Goal: Information Seeking & Learning: Learn about a topic

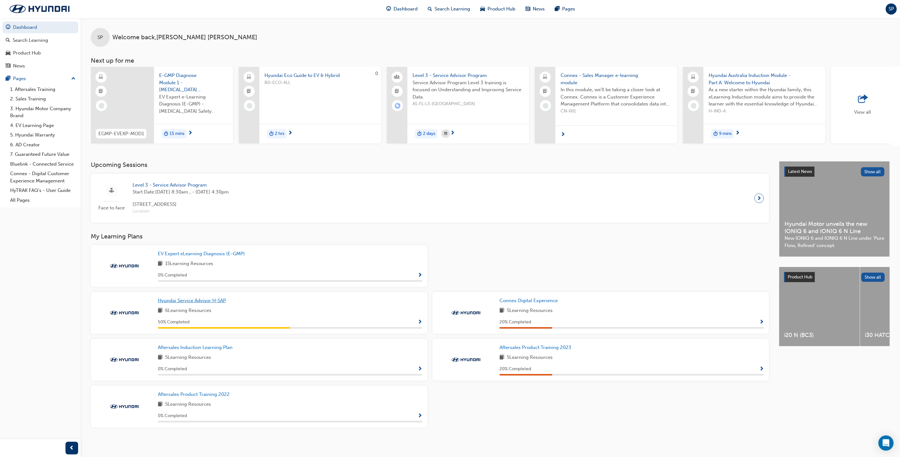
click at [187, 303] on span "Hyundai Service Advisor H-SAP" at bounding box center [192, 301] width 68 height 6
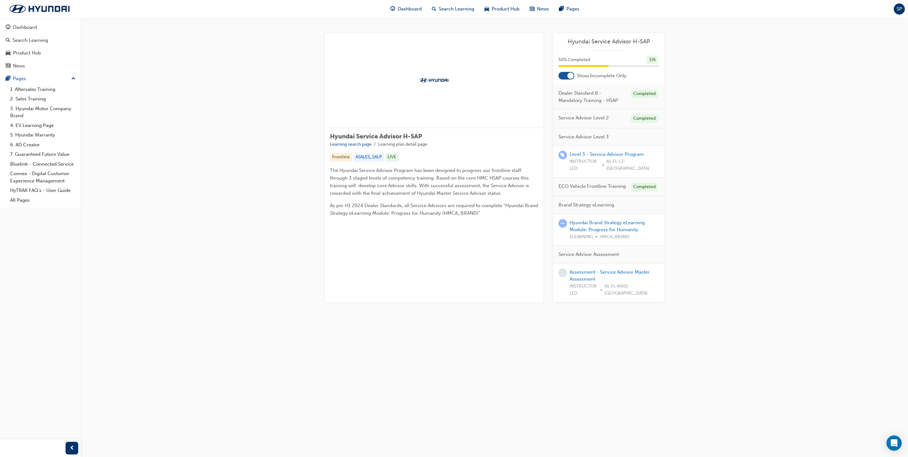
drag, startPoint x: 761, startPoint y: 290, endPoint x: 637, endPoint y: 162, distance: 177.3
click at [761, 289] on div "Hyundai Service Advisor H-SAP Learning search page Learning plan detail page Hy…" at bounding box center [494, 175] width 827 height 315
click at [612, 221] on link "Hyundai Brand Strategy eLearning Module: Progress for Humanity" at bounding box center [606, 226] width 75 height 13
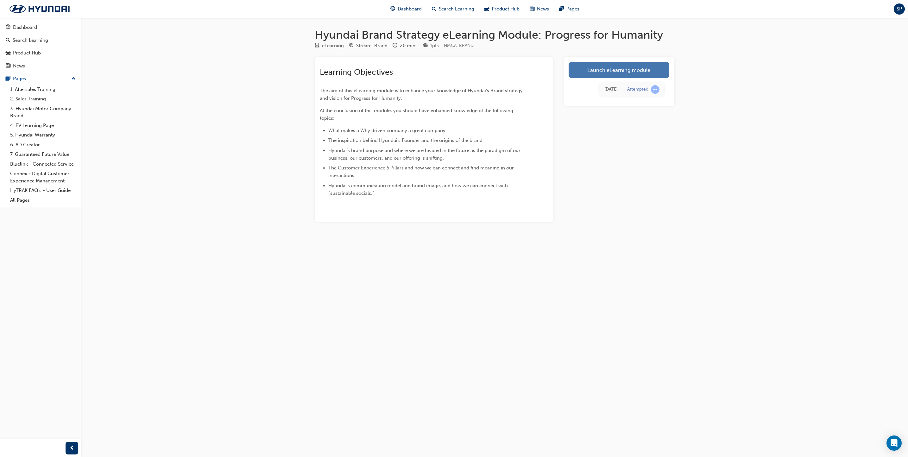
click at [616, 72] on link "Launch eLearning module" at bounding box center [618, 70] width 101 height 16
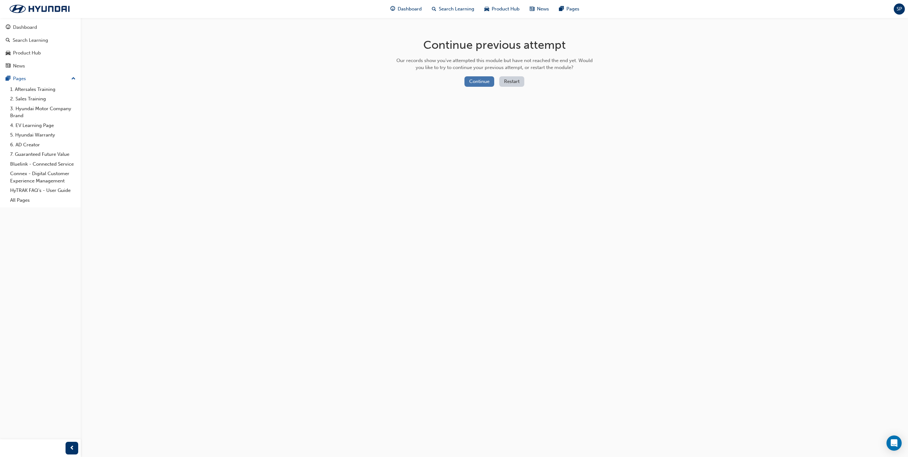
click at [473, 86] on div "Continue Restart" at bounding box center [494, 82] width 201 height 13
drag, startPoint x: 473, startPoint y: 86, endPoint x: 475, endPoint y: 81, distance: 5.0
click at [475, 81] on button "Continue" at bounding box center [479, 81] width 30 height 10
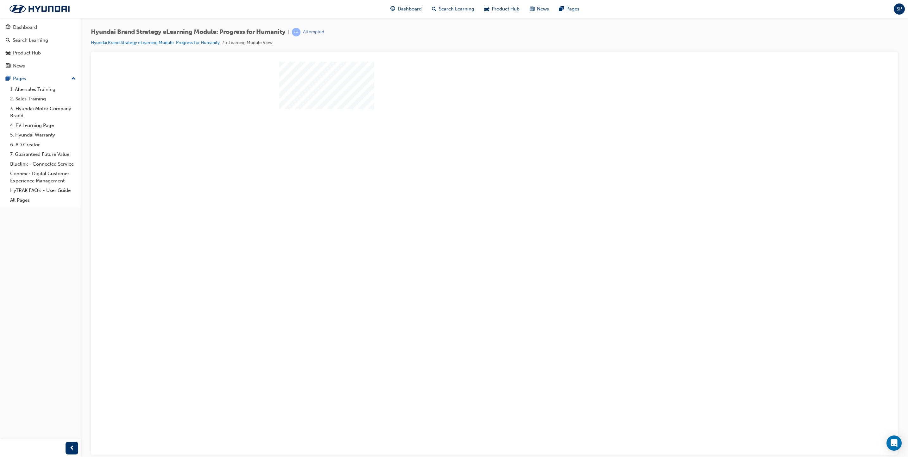
drag, startPoint x: 496, startPoint y: 173, endPoint x: 490, endPoint y: 174, distance: 5.8
click at [476, 157] on div "play" at bounding box center [476, 157] width 0 height 0
drag, startPoint x: 353, startPoint y: 191, endPoint x: 396, endPoint y: 182, distance: 44.1
click at [354, 408] on div "Image" at bounding box center [339, 450] width 120 height 85
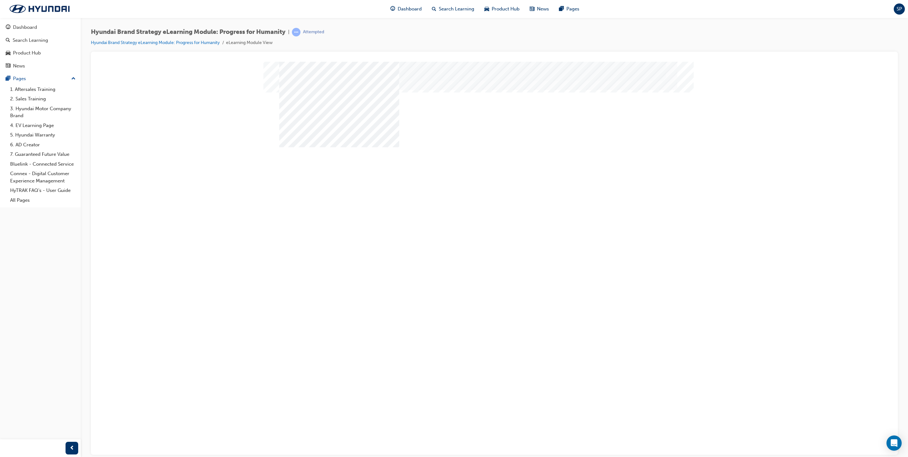
drag, startPoint x: 619, startPoint y: 162, endPoint x: 618, endPoint y: 166, distance: 3.9
drag, startPoint x: 665, startPoint y: 264, endPoint x: 652, endPoint y: 264, distance: 12.3
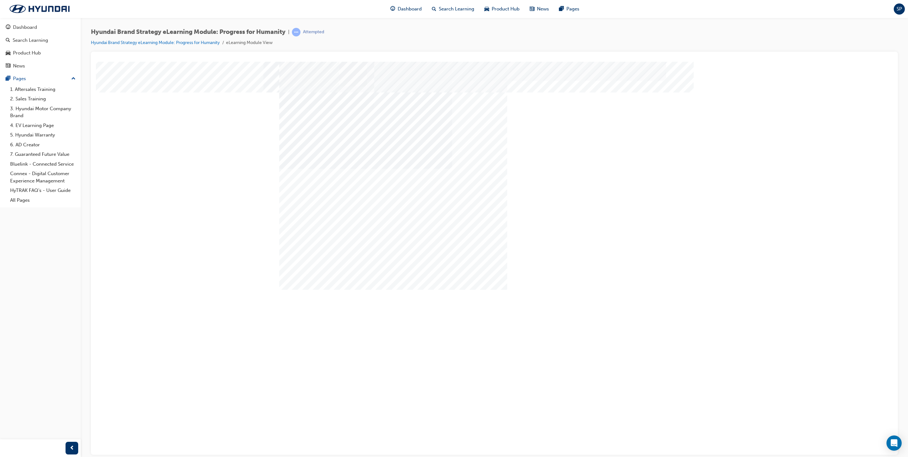
drag, startPoint x: 315, startPoint y: 183, endPoint x: 357, endPoint y: 179, distance: 42.3
click at [317, 422] on div "Image" at bounding box center [339, 464] width 120 height 85
drag, startPoint x: 592, startPoint y: 172, endPoint x: 598, endPoint y: 172, distance: 6.3
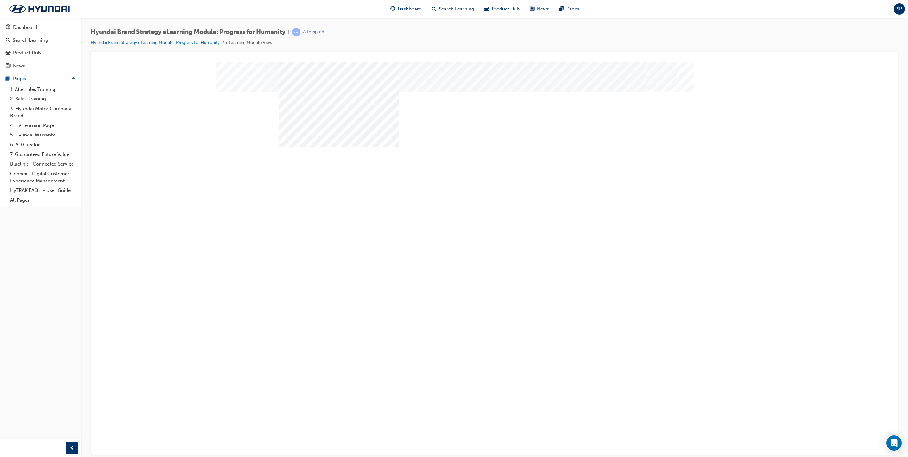
drag, startPoint x: 672, startPoint y: 268, endPoint x: 667, endPoint y: 267, distance: 5.0
click at [323, 408] on div "Next Trigger this button to go to the next slide" at bounding box center [301, 415] width 44 height 14
drag, startPoint x: 380, startPoint y: 178, endPoint x: 390, endPoint y: 173, distance: 10.3
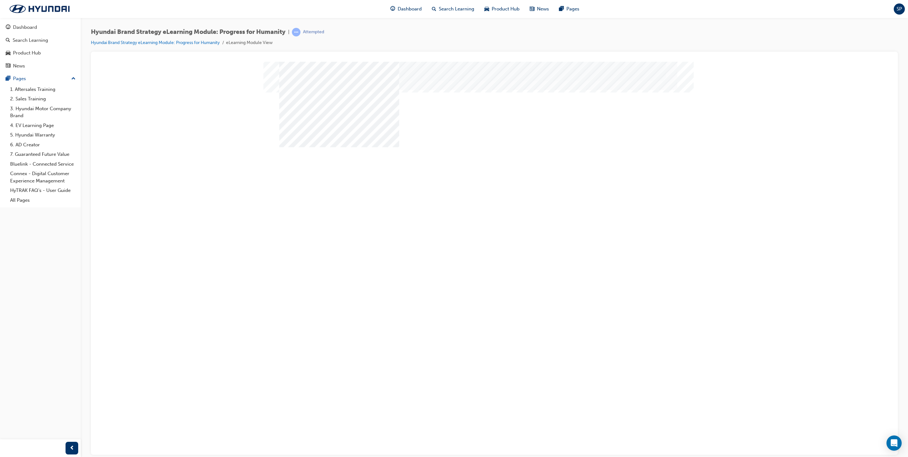
click at [384, 408] on div "Image" at bounding box center [339, 450] width 120 height 85
click at [662, 259] on div "multistate" at bounding box center [494, 175] width 430 height 228
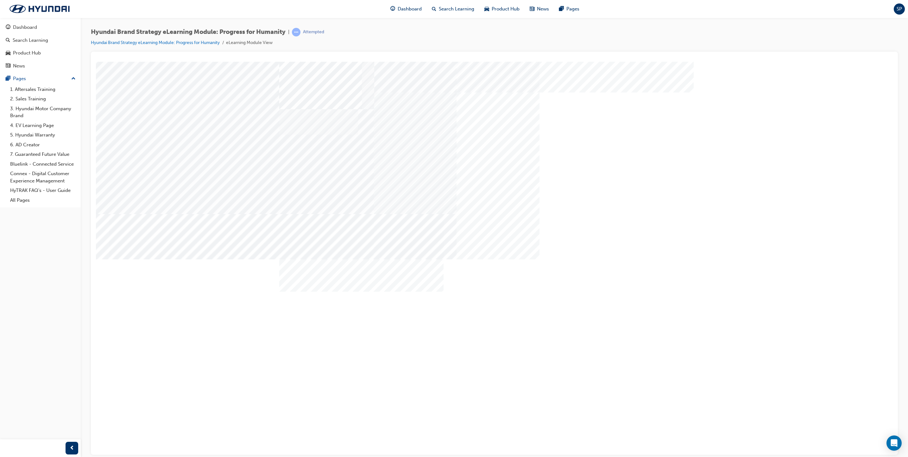
drag, startPoint x: 664, startPoint y: 267, endPoint x: 519, endPoint y: 234, distance: 148.9
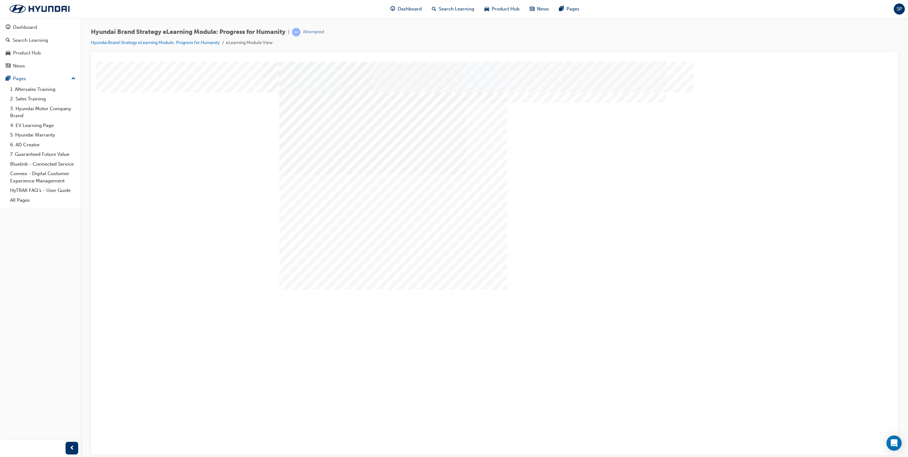
drag, startPoint x: 683, startPoint y: 254, endPoint x: 674, endPoint y: 261, distance: 11.3
click at [680, 258] on div "Content Image Right" at bounding box center [494, 175] width 430 height 228
drag, startPoint x: 310, startPoint y: 195, endPoint x: 393, endPoint y: 182, distance: 83.9
click at [316, 408] on div "Image" at bounding box center [339, 450] width 120 height 85
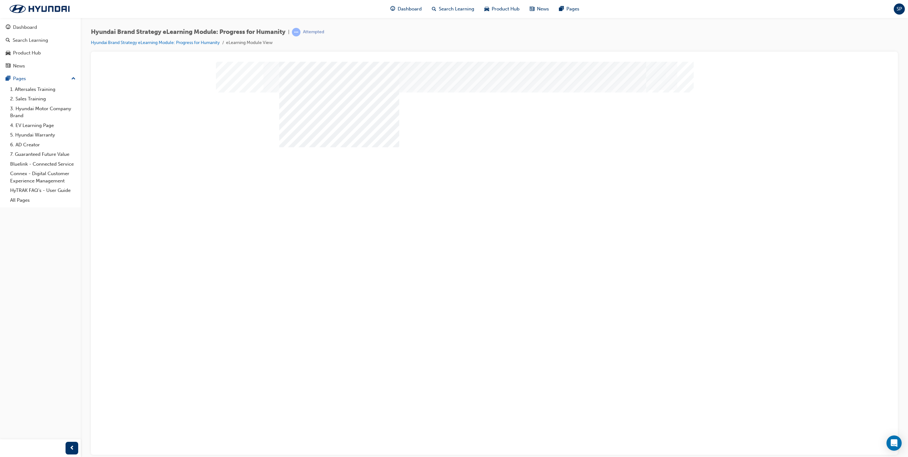
drag, startPoint x: 593, startPoint y: 161, endPoint x: 606, endPoint y: 165, distance: 12.9
drag, startPoint x: 675, startPoint y: 262, endPoint x: 617, endPoint y: 254, distance: 58.4
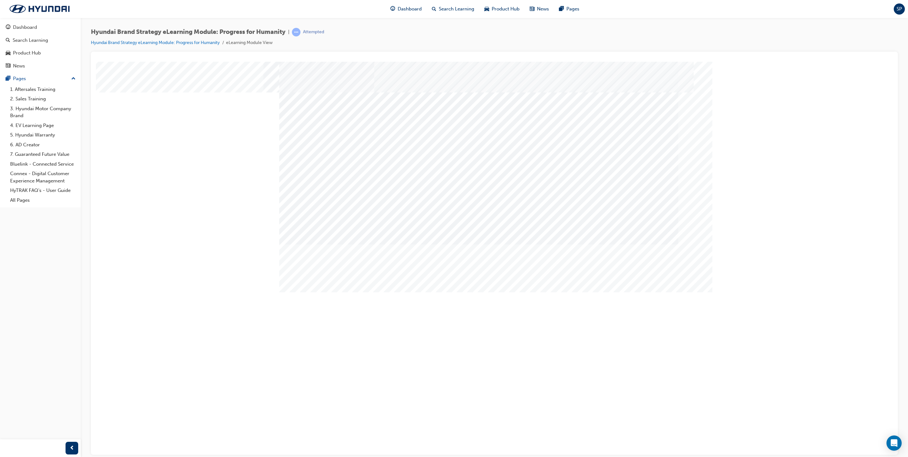
click at [654, 263] on div "Content Image Right" at bounding box center [494, 175] width 430 height 228
drag, startPoint x: 387, startPoint y: 203, endPoint x: 503, endPoint y: 195, distance: 116.7
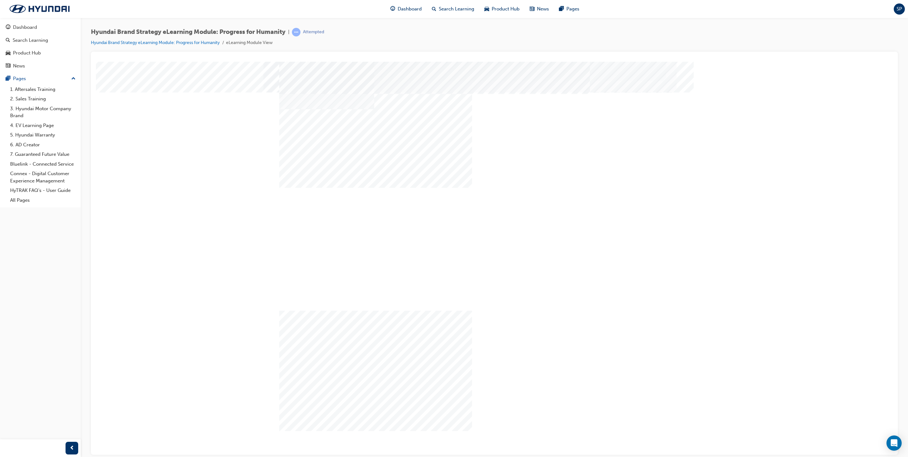
click at [472, 289] on div "Image" at bounding box center [375, 349] width 193 height 120
drag, startPoint x: 481, startPoint y: 268, endPoint x: 493, endPoint y: 262, distance: 13.6
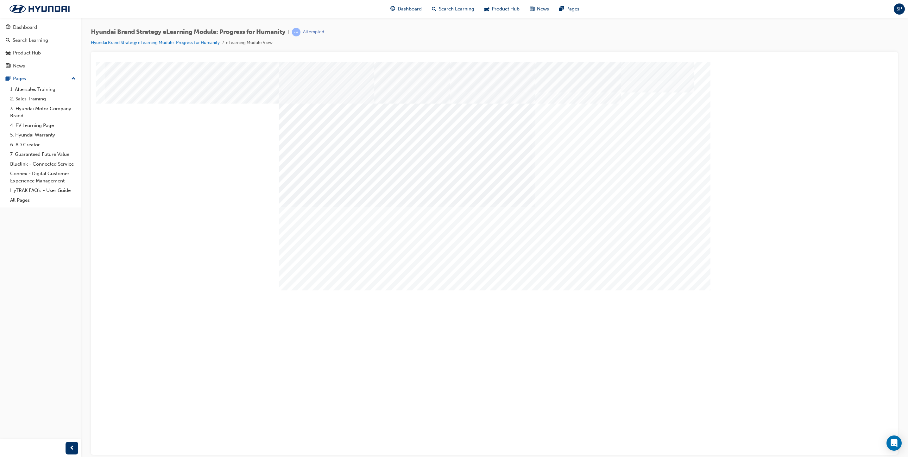
drag, startPoint x: 553, startPoint y: 249, endPoint x: 573, endPoint y: 267, distance: 27.3
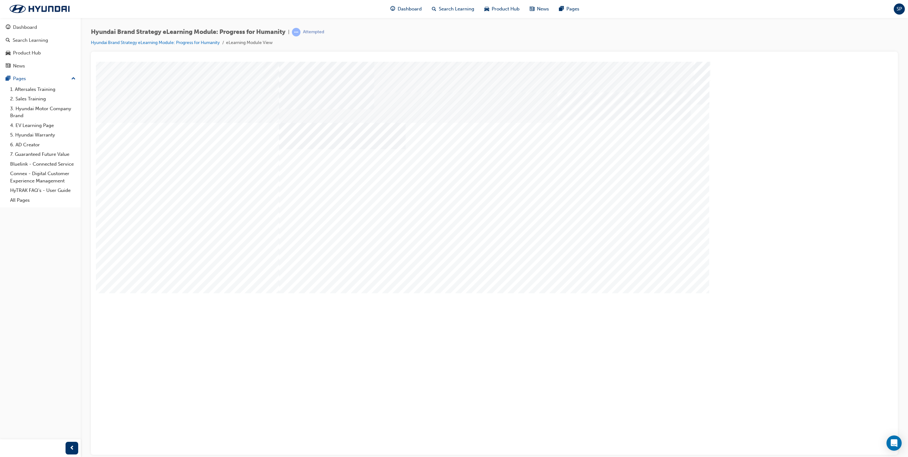
drag, startPoint x: 353, startPoint y: 239, endPoint x: 509, endPoint y: 238, distance: 156.4
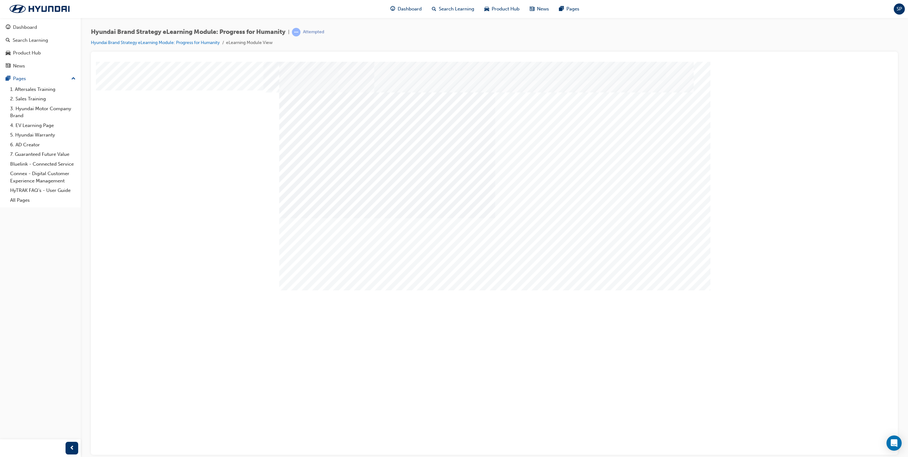
drag, startPoint x: 685, startPoint y: 269, endPoint x: 650, endPoint y: 258, distance: 36.6
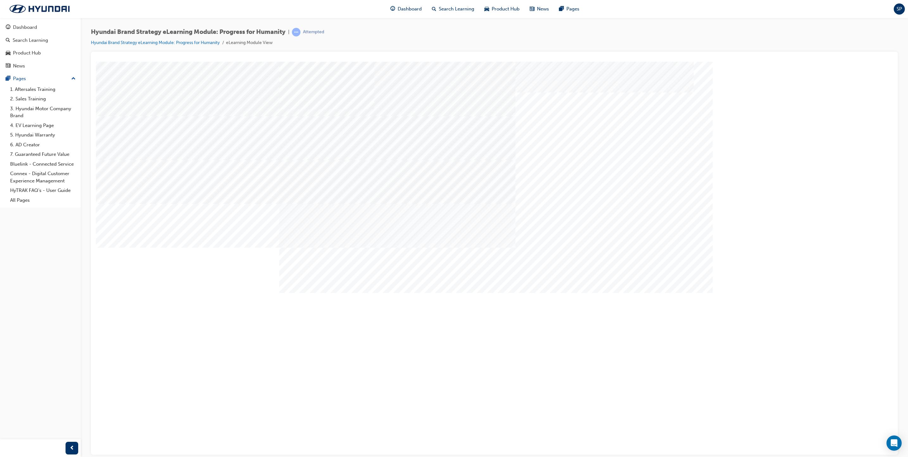
drag, startPoint x: 487, startPoint y: 114, endPoint x: 494, endPoint y: 158, distance: 45.1
drag, startPoint x: 494, startPoint y: 161, endPoint x: 496, endPoint y: 179, distance: 18.2
drag, startPoint x: 497, startPoint y: 193, endPoint x: 495, endPoint y: 202, distance: 9.3
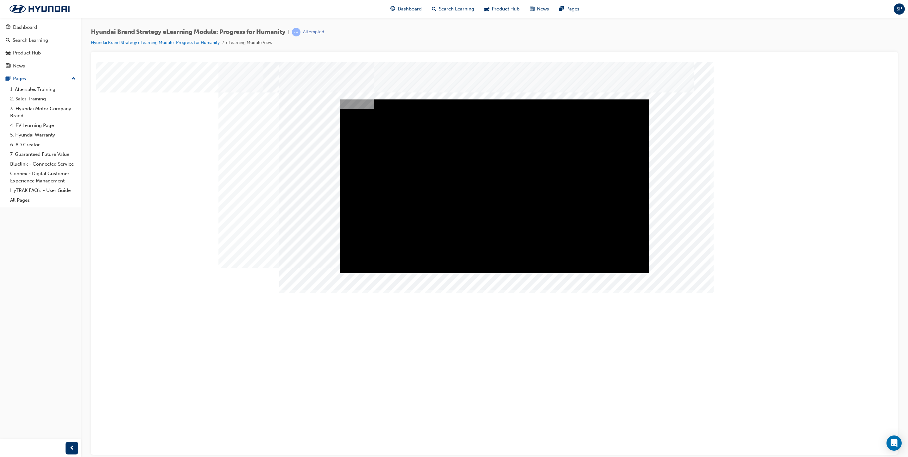
drag, startPoint x: 495, startPoint y: 167, endPoint x: 557, endPoint y: 194, distance: 67.9
click at [496, 99] on div "Play" at bounding box center [494, 99] width 309 height 0
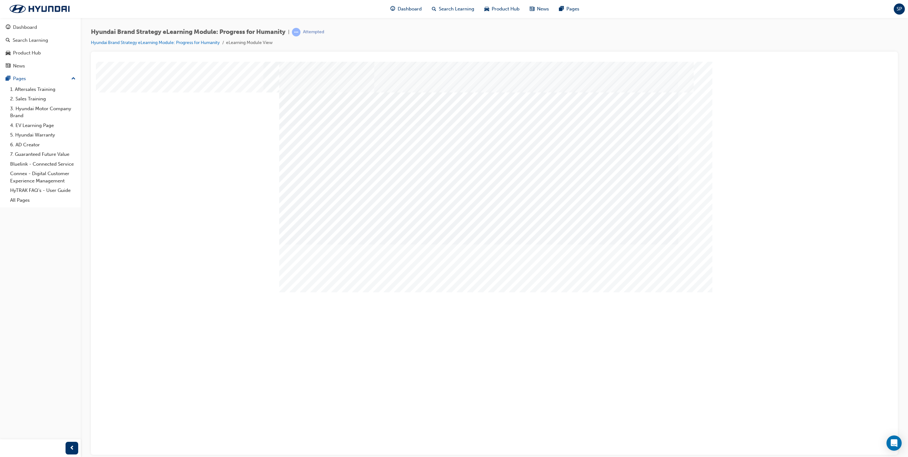
click at [505, 126] on div at bounding box center [584, 122] width 210 height 9
radio input "true"
click at [591, 260] on div at bounding box center [494, 175] width 430 height 228
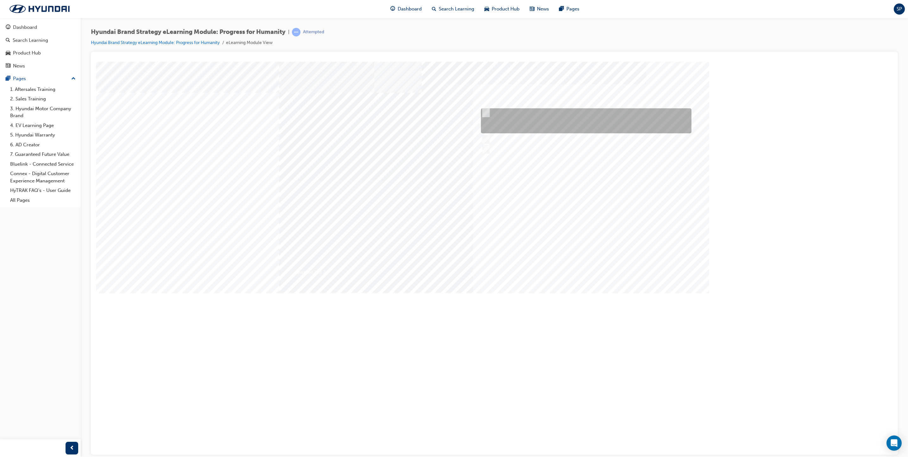
click at [545, 121] on div at bounding box center [584, 120] width 210 height 25
radio input "true"
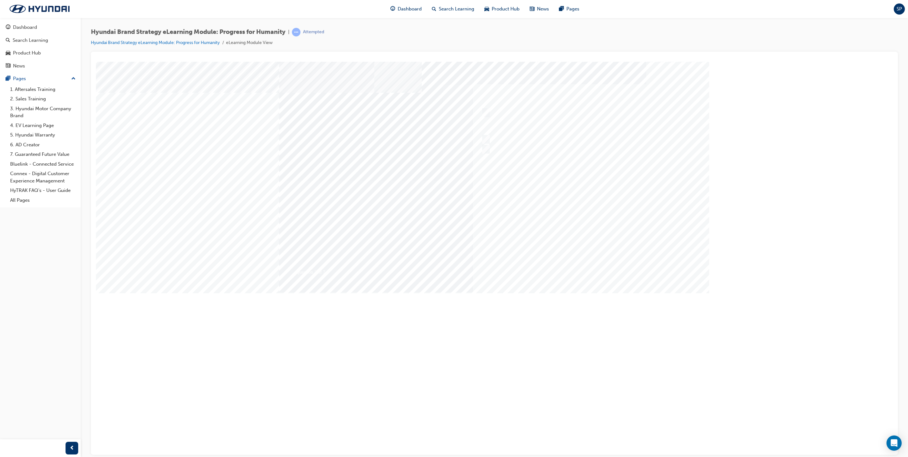
click at [591, 262] on div at bounding box center [494, 175] width 430 height 228
click at [558, 151] on div at bounding box center [616, 148] width 274 height 9
radio input "true"
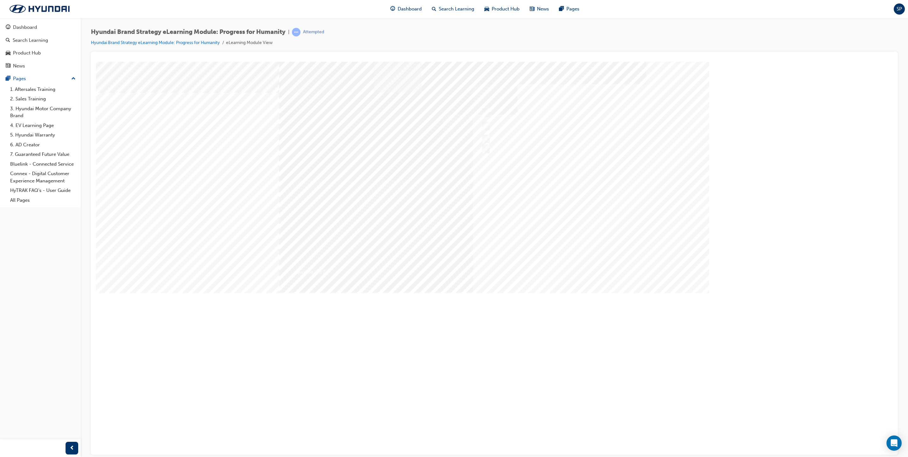
click at [585, 270] on div at bounding box center [494, 175] width 430 height 228
click at [488, 120] on div at bounding box center [584, 122] width 210 height 9
radio input "true"
click at [590, 269] on div at bounding box center [494, 175] width 430 height 228
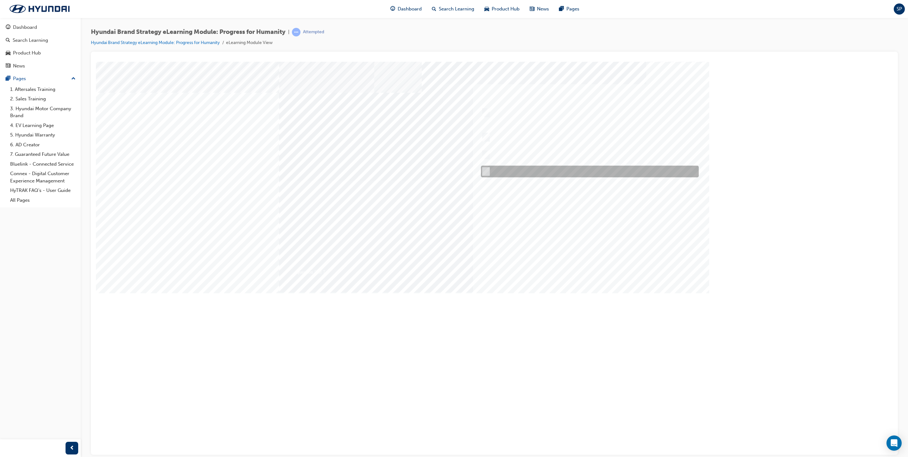
click at [541, 170] on div at bounding box center [588, 172] width 218 height 12
radio input "true"
click at [592, 269] on div at bounding box center [494, 175] width 430 height 228
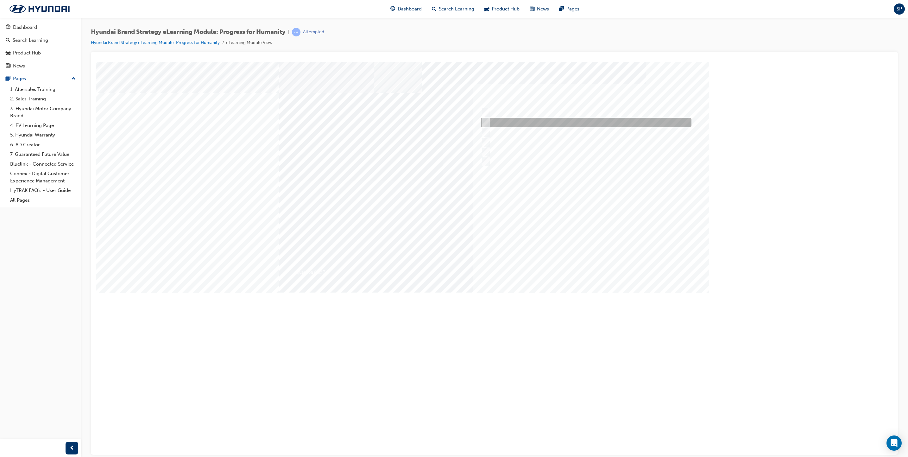
click at [537, 118] on div at bounding box center [584, 122] width 210 height 9
radio input "true"
click at [588, 265] on div at bounding box center [494, 175] width 430 height 228
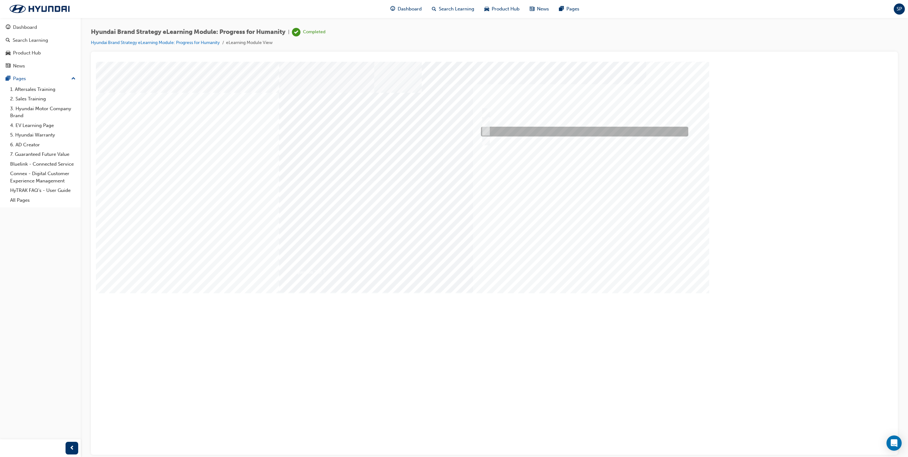
click at [556, 131] on div at bounding box center [582, 132] width 207 height 10
radio input "true"
click at [591, 266] on div at bounding box center [494, 175] width 430 height 228
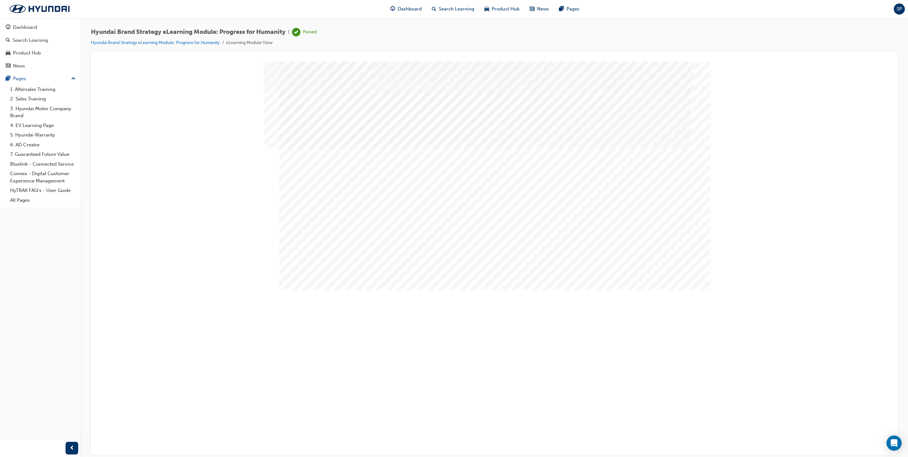
drag, startPoint x: 320, startPoint y: 245, endPoint x: 323, endPoint y: 243, distance: 3.7
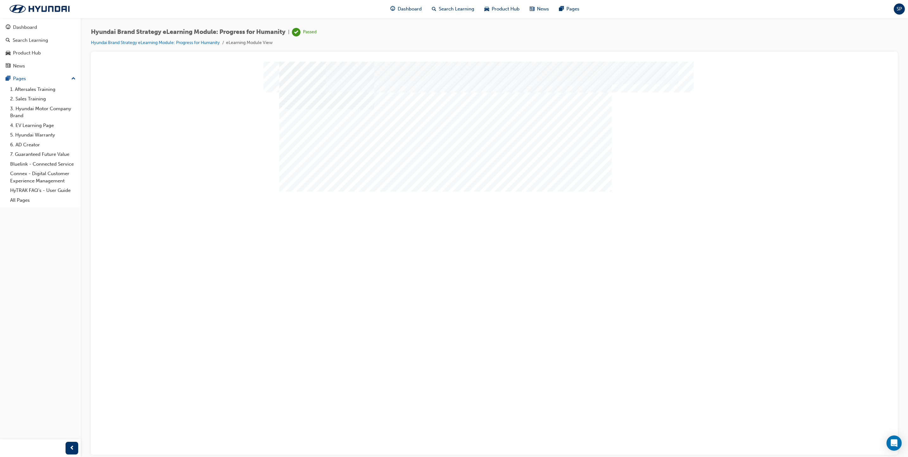
click at [435, 308] on div "Image" at bounding box center [445, 373] width 332 height 130
drag, startPoint x: 460, startPoint y: 168, endPoint x: 569, endPoint y: 182, distance: 110.1
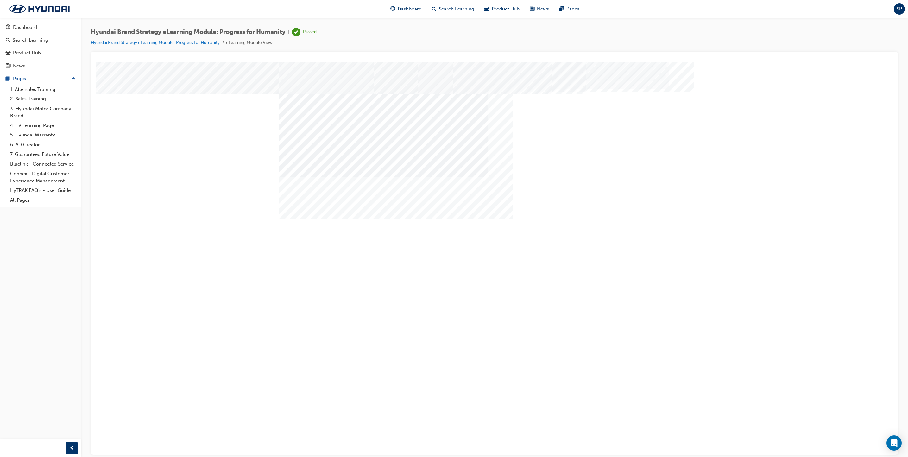
click at [472, 308] on div "Google is known for its open and flexible corporate culture. However, Google’s …" at bounding box center [473, 321] width 389 height 27
drag, startPoint x: 410, startPoint y: 263, endPoint x: 433, endPoint y: 264, distance: 22.8
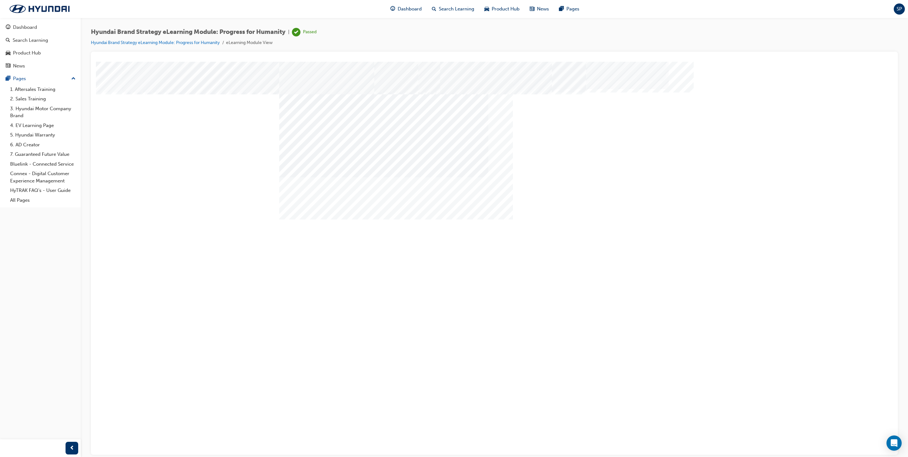
drag, startPoint x: 546, startPoint y: 262, endPoint x: 569, endPoint y: 265, distance: 22.7
drag, startPoint x: 577, startPoint y: 265, endPoint x: 609, endPoint y: 270, distance: 32.3
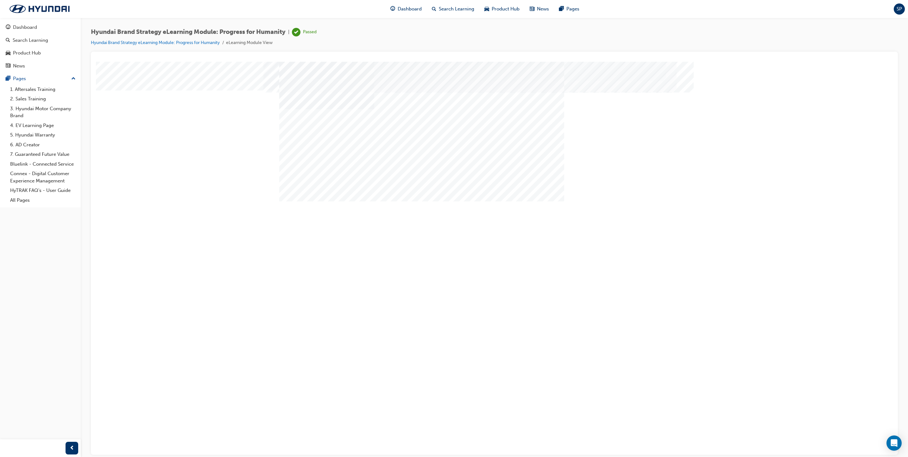
click at [323, 354] on div "Next Trigger this button to go to the next slide" at bounding box center [301, 361] width 44 height 14
drag, startPoint x: 383, startPoint y: 207, endPoint x: 497, endPoint y: 207, distance: 113.6
click at [368, 337] on div "Why" at bounding box center [323, 373] width 89 height 73
drag, startPoint x: 498, startPoint y: 207, endPoint x: 565, endPoint y: 207, distance: 66.5
click at [368, 410] on div "How" at bounding box center [323, 446] width 89 height 73
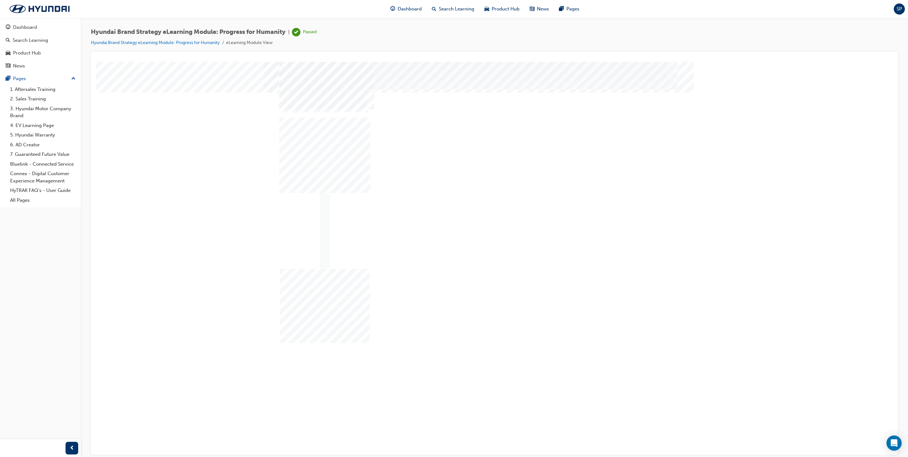
drag, startPoint x: 604, startPoint y: 207, endPoint x: 643, endPoint y: 225, distance: 42.9
drag, startPoint x: 672, startPoint y: 265, endPoint x: 668, endPoint y: 264, distance: 4.0
click at [323, 323] on div "Next Trigger this button to go to the next slide" at bounding box center [301, 330] width 44 height 14
drag, startPoint x: 384, startPoint y: 217, endPoint x: 495, endPoint y: 212, distance: 110.9
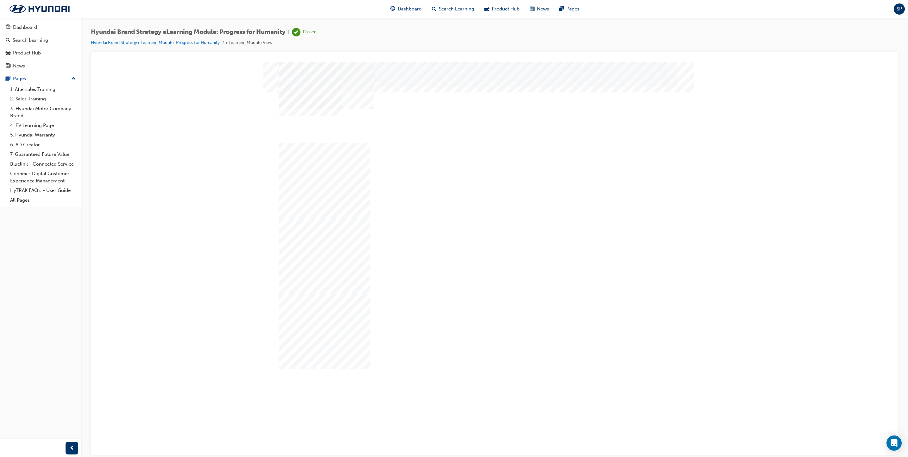
click at [368, 362] on div "Why" at bounding box center [323, 398] width 89 height 73
drag, startPoint x: 520, startPoint y: 212, endPoint x: 572, endPoint y: 212, distance: 52.2
drag, startPoint x: 596, startPoint y: 212, endPoint x: 603, endPoint y: 213, distance: 7.3
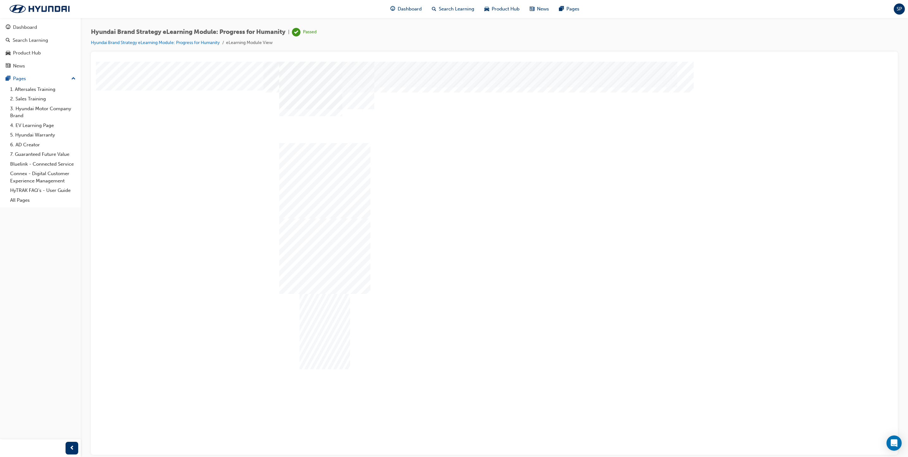
click at [323, 348] on div "Next Trigger this button to go to the next slide" at bounding box center [301, 355] width 44 height 14
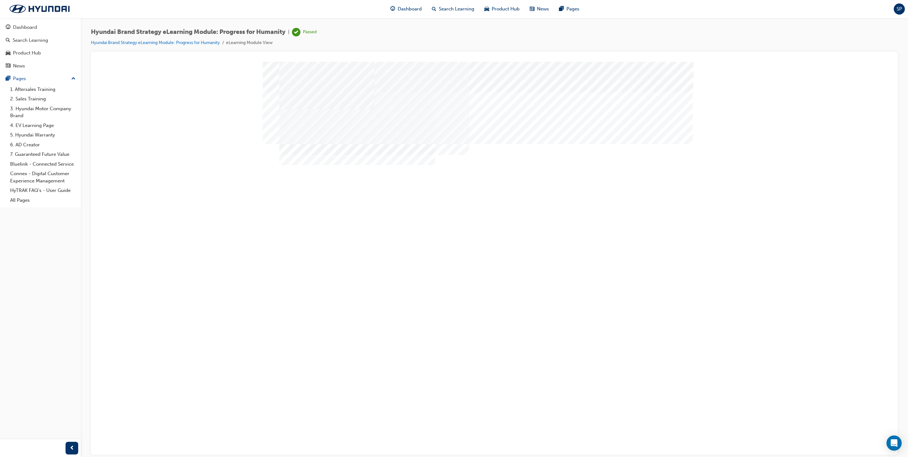
click at [323, 445] on div "Next Trigger this button to go to the next slide" at bounding box center [301, 452] width 44 height 14
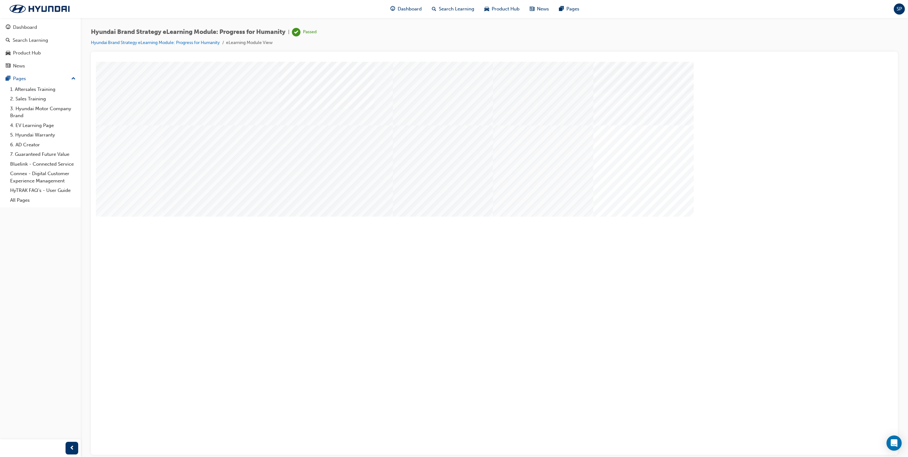
drag, startPoint x: 341, startPoint y: 192, endPoint x: 424, endPoint y: 207, distance: 83.8
drag, startPoint x: 460, startPoint y: 241, endPoint x: 513, endPoint y: 241, distance: 53.2
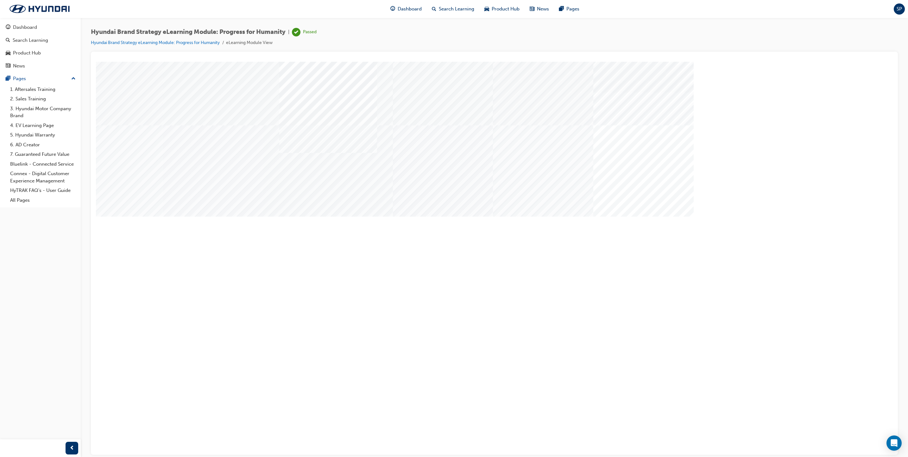
drag, startPoint x: 532, startPoint y: 241, endPoint x: 569, endPoint y: 242, distance: 37.0
drag, startPoint x: 653, startPoint y: 242, endPoint x: 481, endPoint y: 238, distance: 172.5
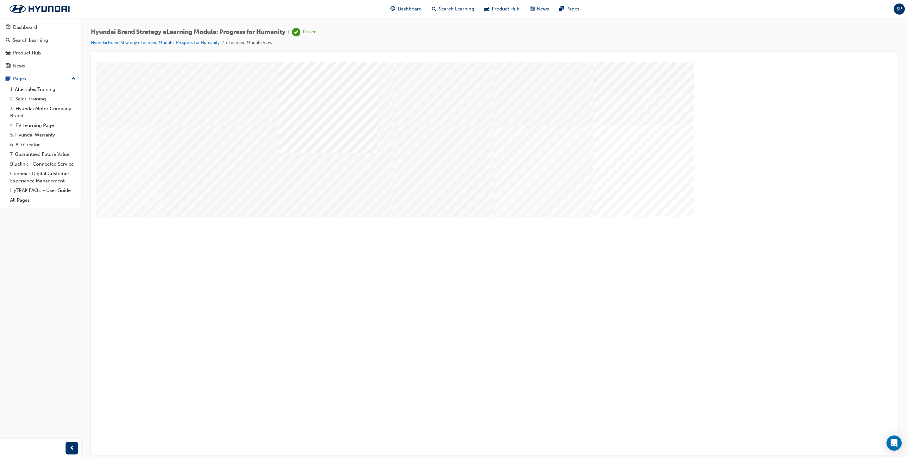
click at [323, 429] on div "Next Trigger this button to go to the next slide" at bounding box center [301, 436] width 44 height 14
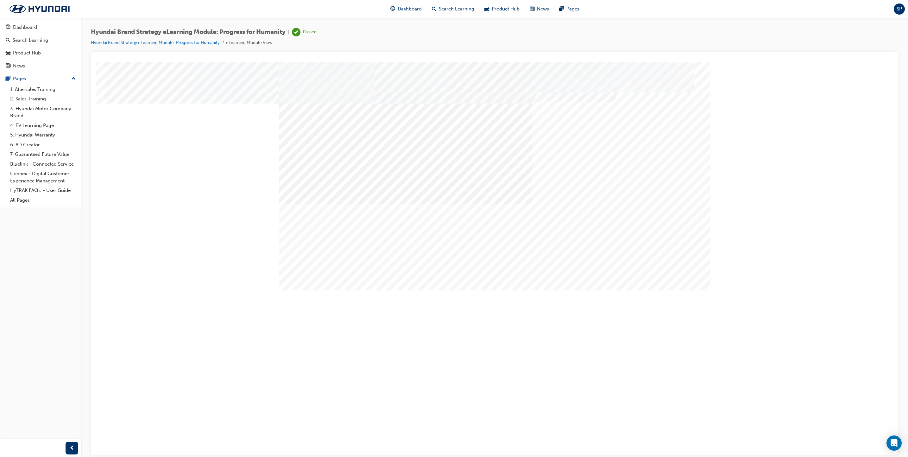
drag, startPoint x: 402, startPoint y: 261, endPoint x: 415, endPoint y: 262, distance: 13.0
drag, startPoint x: 487, startPoint y: 262, endPoint x: 517, endPoint y: 262, distance: 29.1
drag, startPoint x: 576, startPoint y: 265, endPoint x: 695, endPoint y: 280, distance: 120.2
